Goal: Transaction & Acquisition: Purchase product/service

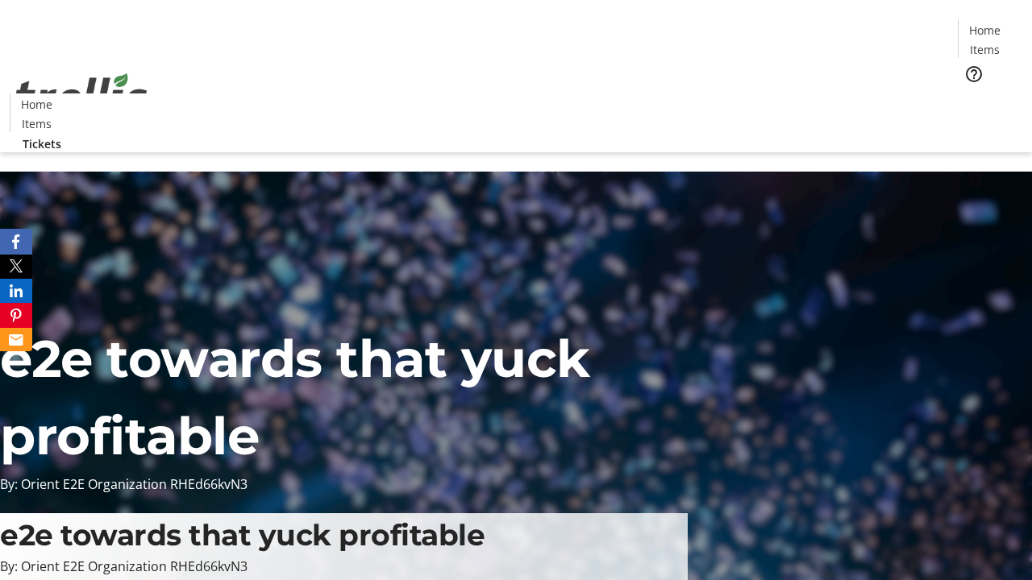
click at [970, 93] on span "Tickets" at bounding box center [989, 101] width 39 height 17
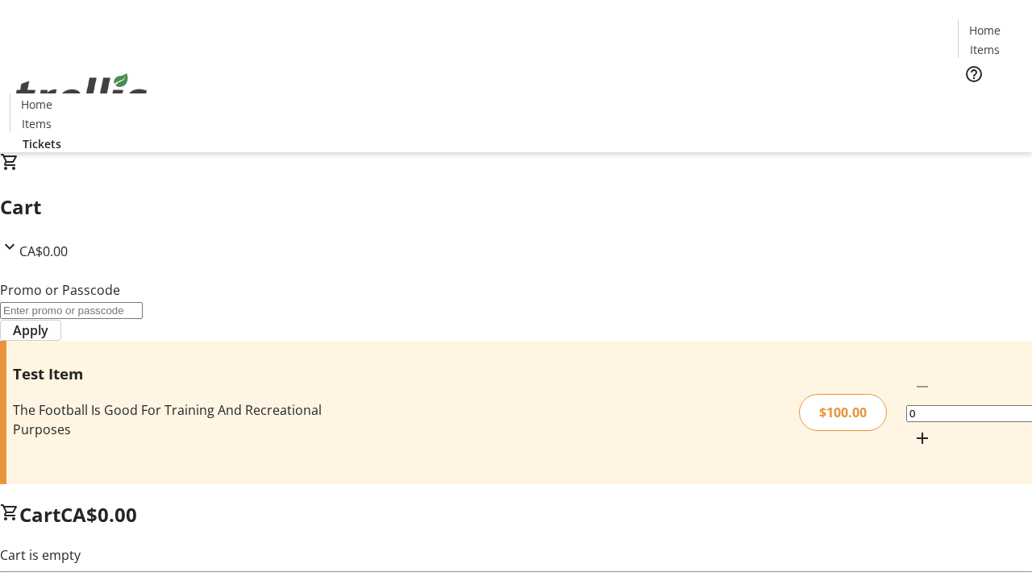
click at [912, 429] on mat-icon "Increment by one" at bounding box center [921, 438] width 19 height 19
type input "1"
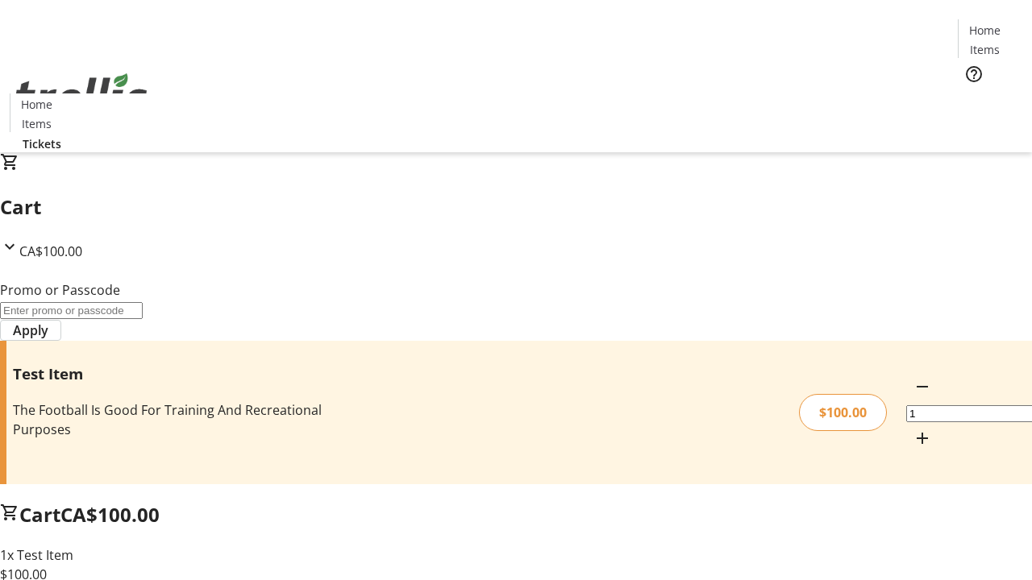
type input "FLAT"
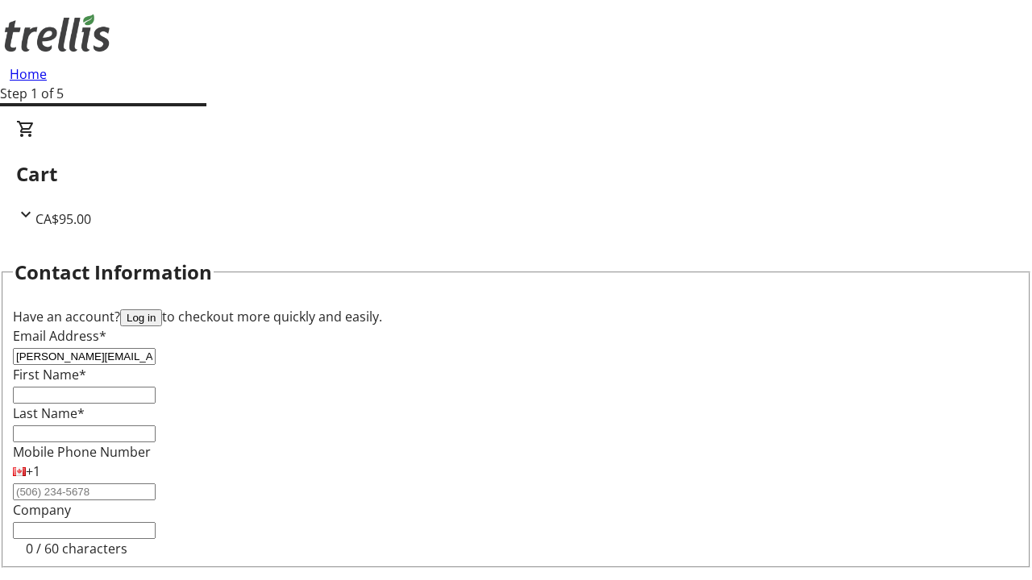
type input "[PERSON_NAME][EMAIL_ADDRESS][PERSON_NAME][DOMAIN_NAME]"
type input "[PERSON_NAME]"
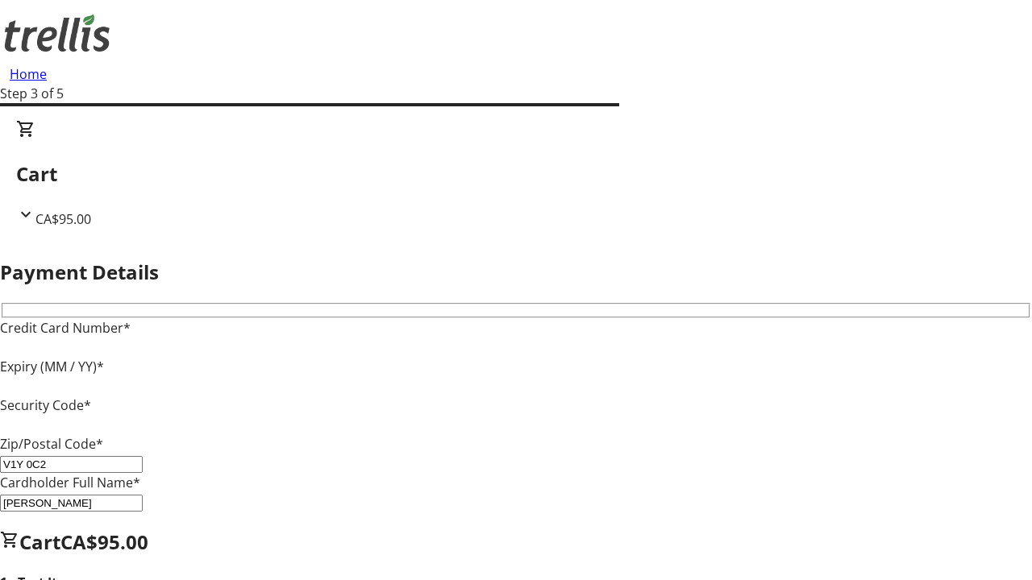
type input "V1Y 0C2"
